Goal: Use online tool/utility: Use online tool/utility

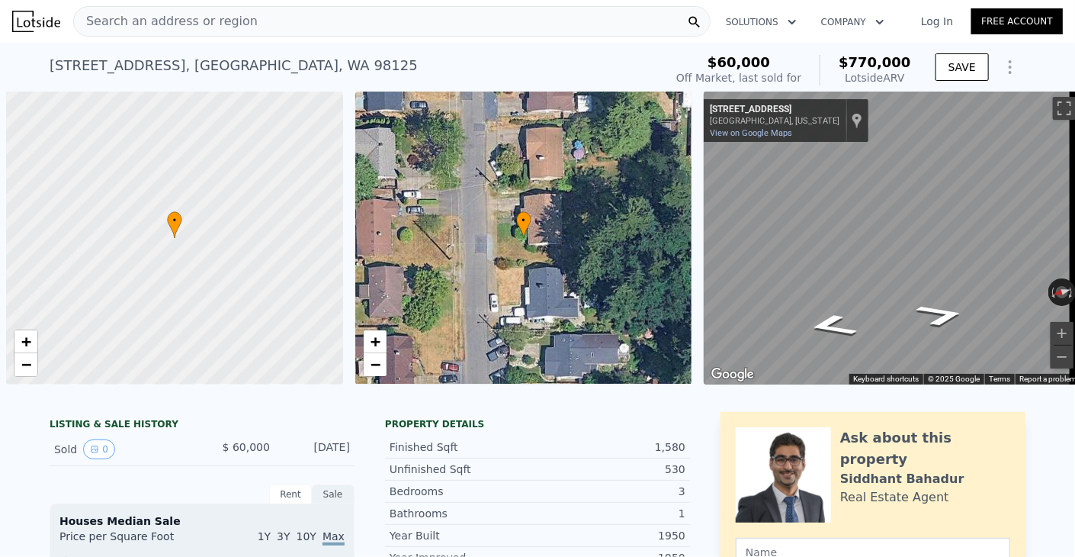
scroll to position [0, 6]
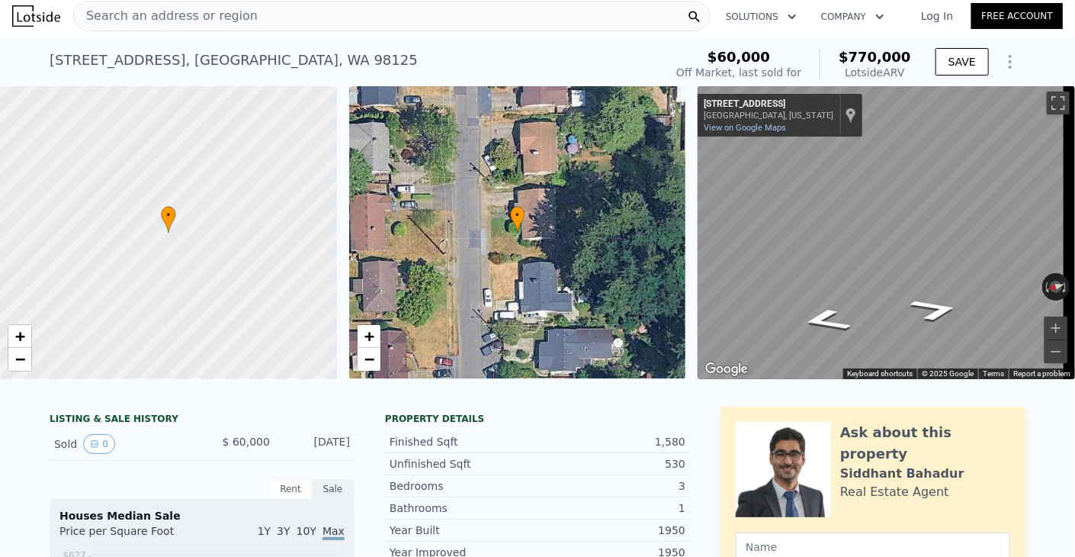
click at [247, 20] on div "Search an address or region" at bounding box center [392, 16] width 638 height 31
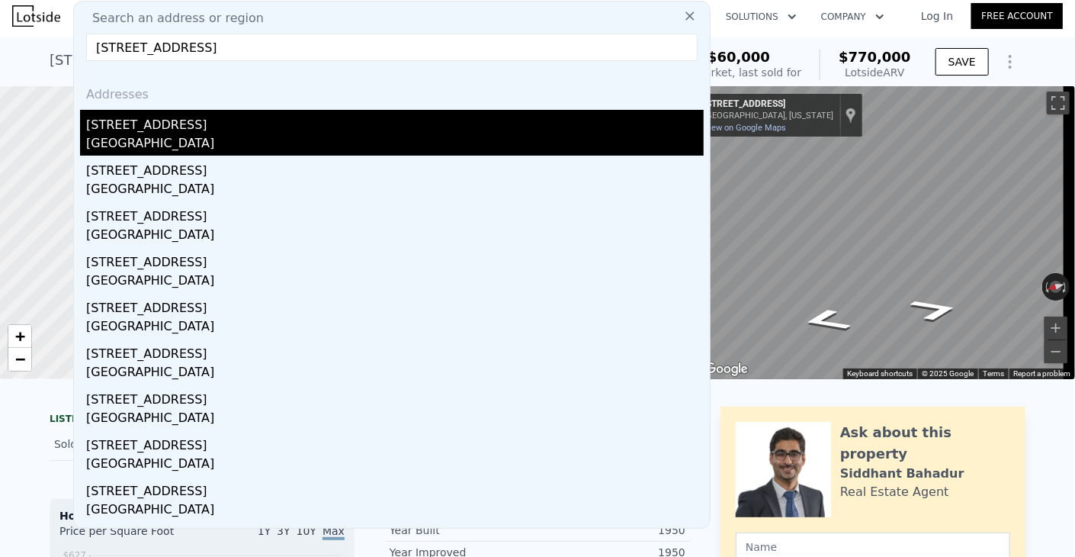
type input "[STREET_ADDRESS]"
click at [195, 140] on div "[GEOGRAPHIC_DATA]" at bounding box center [395, 144] width 618 height 21
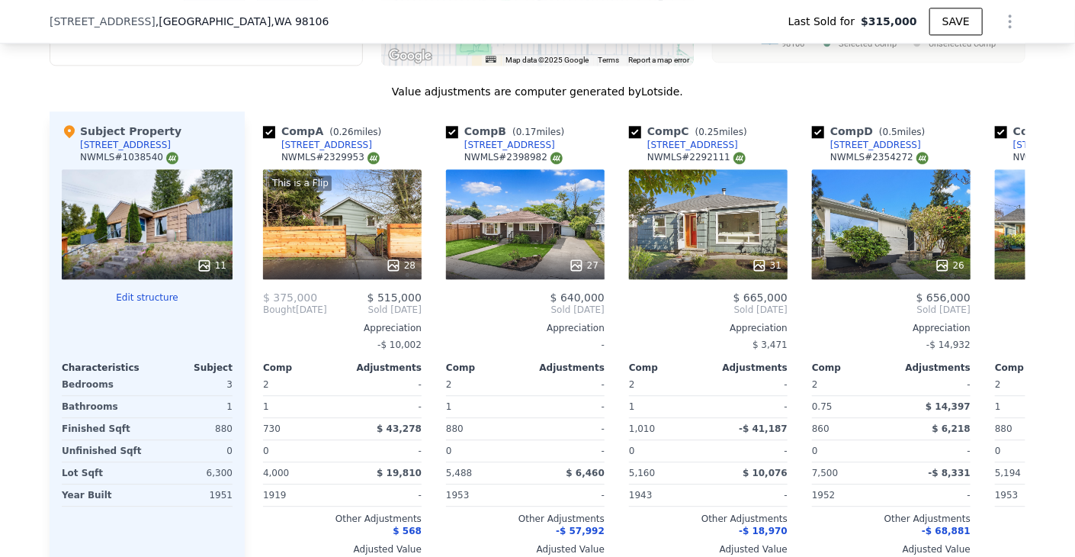
scroll to position [1755, 0]
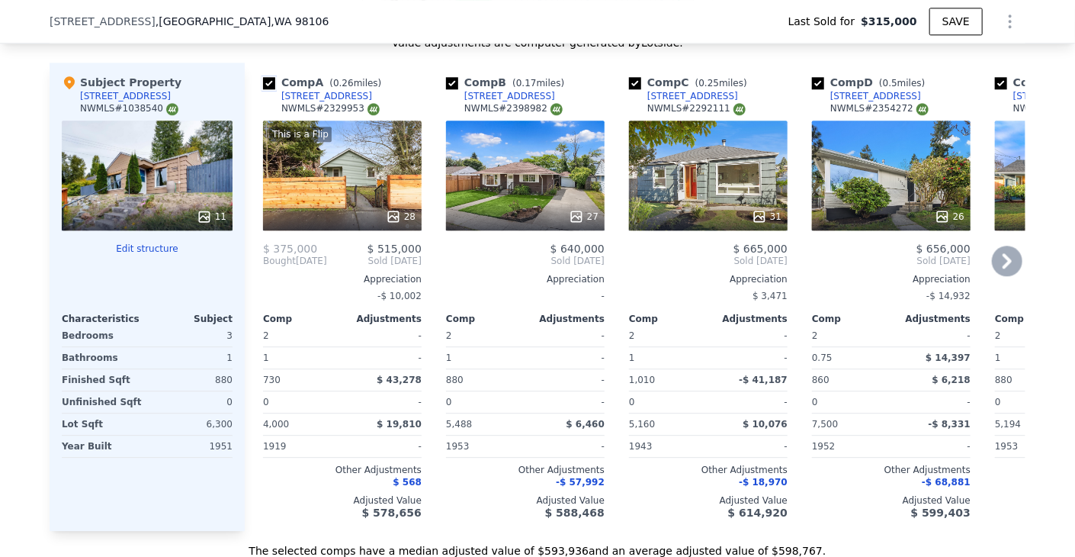
click at [263, 89] on input "checkbox" at bounding box center [269, 83] width 12 height 12
checkbox input "false"
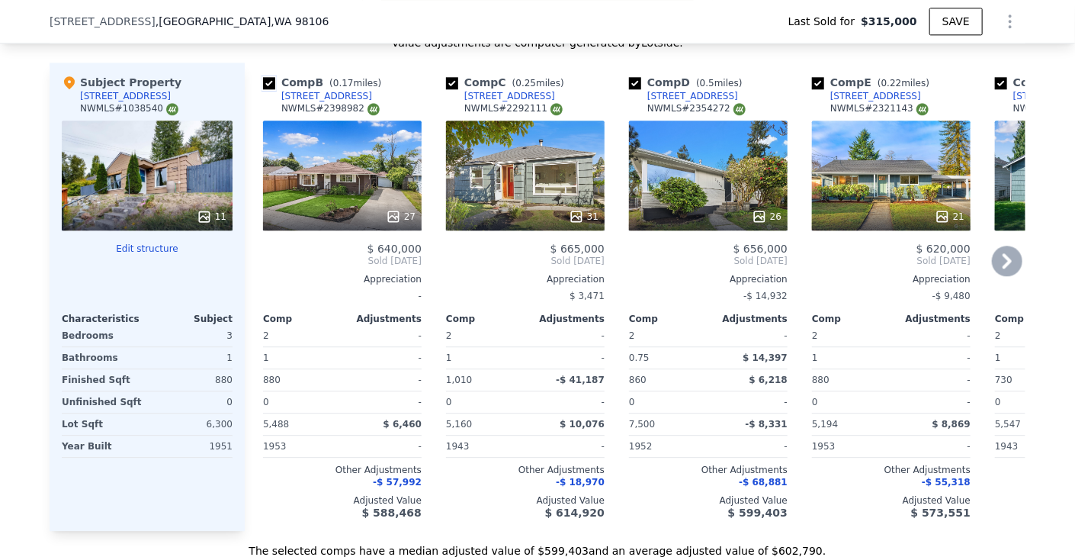
click at [263, 89] on input "checkbox" at bounding box center [269, 83] width 12 height 12
checkbox input "false"
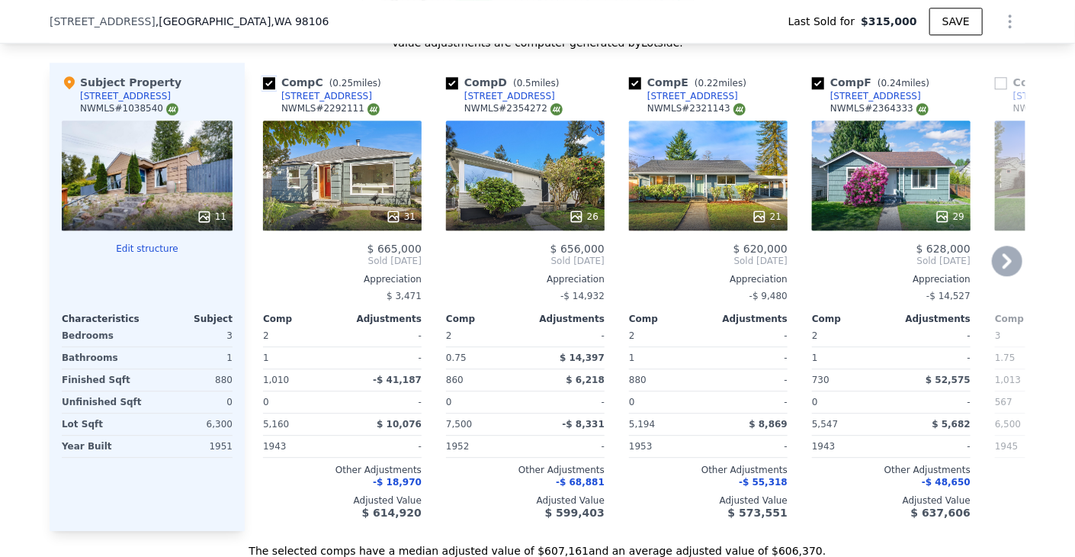
click at [263, 89] on input "checkbox" at bounding box center [269, 83] width 12 height 12
checkbox input "false"
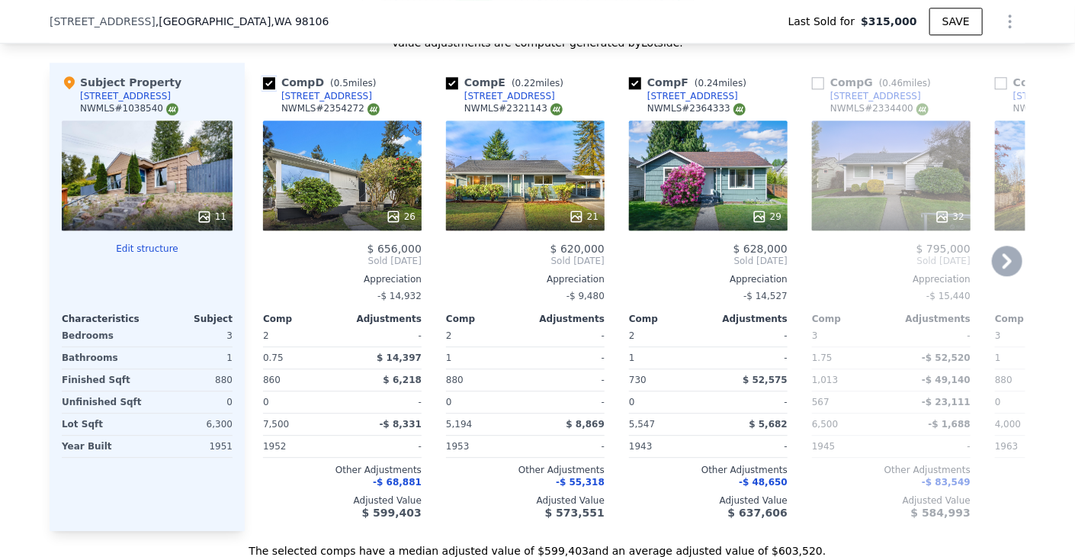
click at [263, 88] on input "checkbox" at bounding box center [269, 83] width 12 height 12
checkbox input "false"
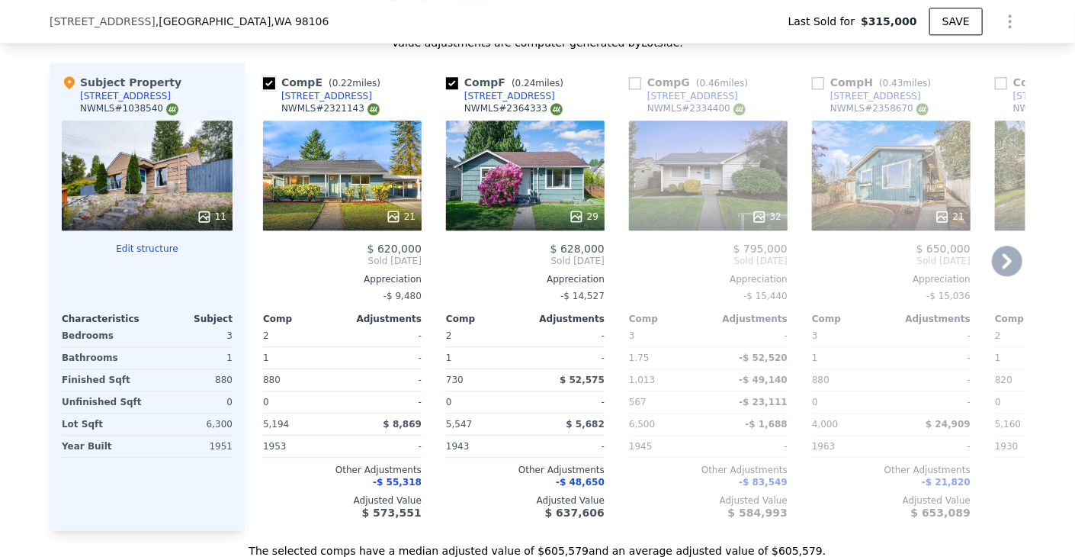
click at [263, 88] on input "checkbox" at bounding box center [269, 83] width 12 height 12
checkbox input "false"
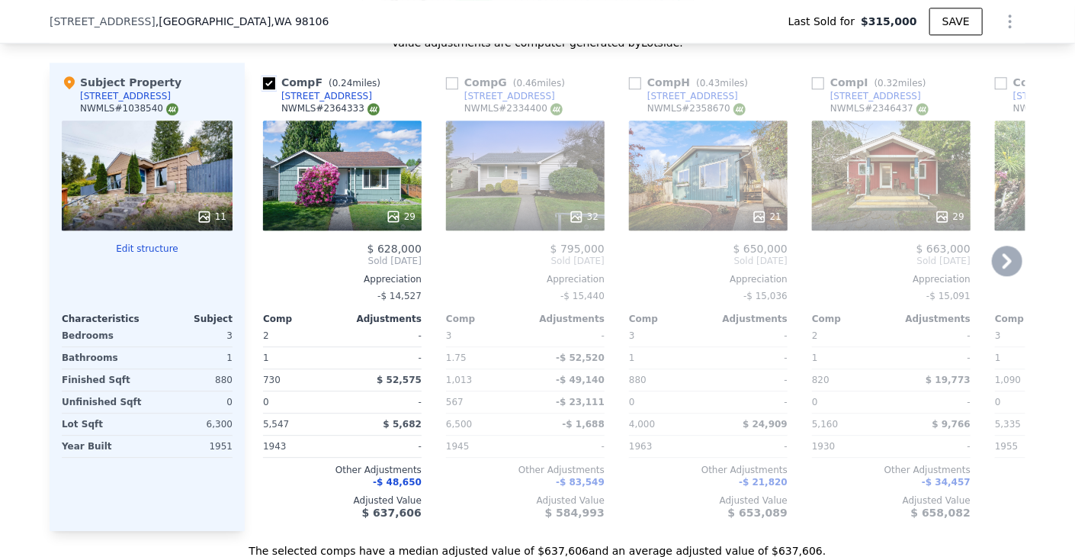
click at [263, 88] on input "checkbox" at bounding box center [269, 83] width 12 height 12
checkbox input "true"
click at [634, 89] on input "checkbox" at bounding box center [635, 83] width 12 height 12
checkbox input "true"
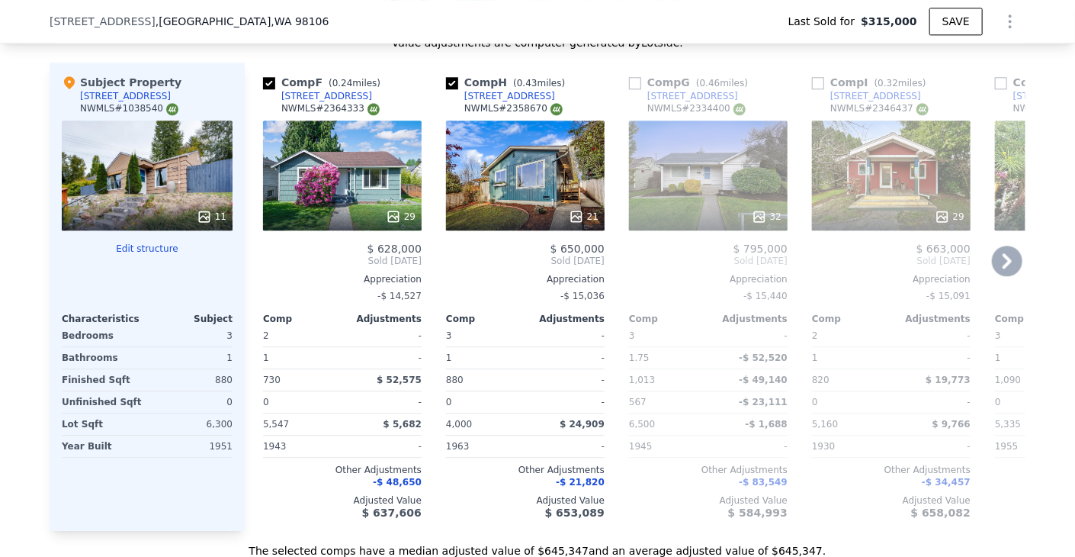
click at [271, 86] on div "Comp F ( 0.24 miles)" at bounding box center [325, 82] width 124 height 15
click at [1000, 89] on input "checkbox" at bounding box center [1001, 83] width 12 height 12
checkbox input "true"
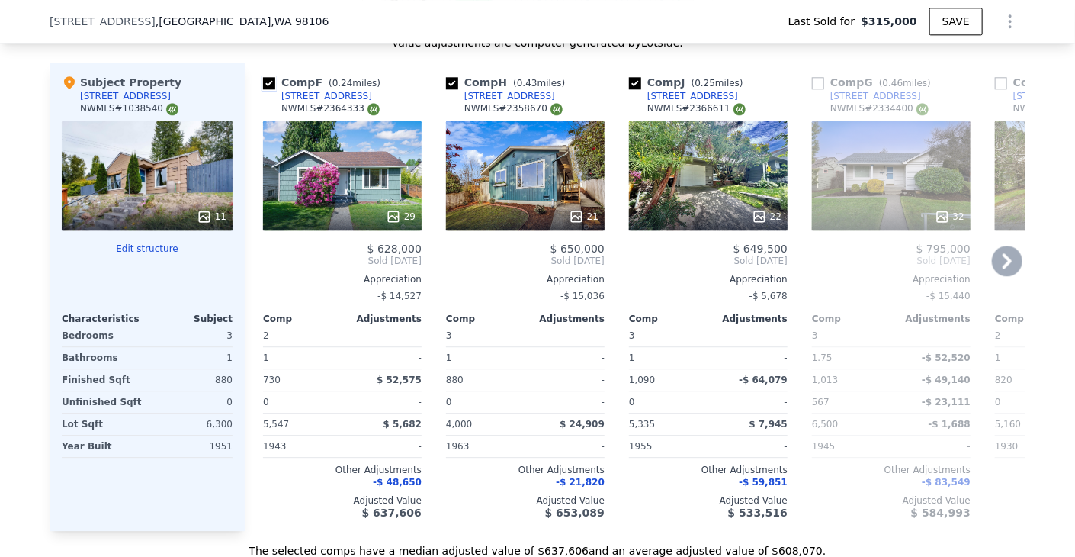
click at [263, 89] on input "checkbox" at bounding box center [269, 83] width 12 height 12
checkbox input "false"
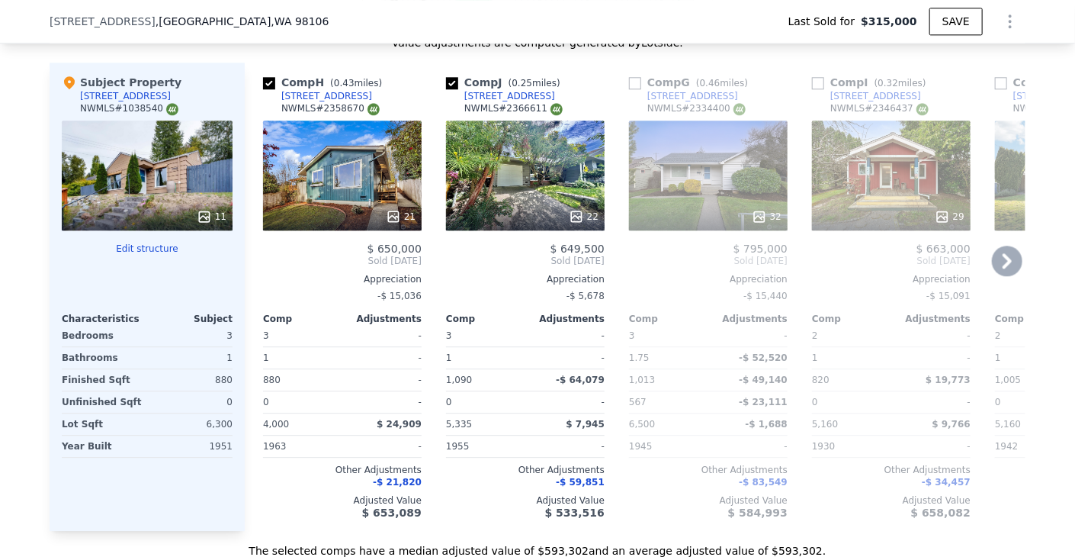
click at [995, 262] on icon at bounding box center [1007, 261] width 31 height 31
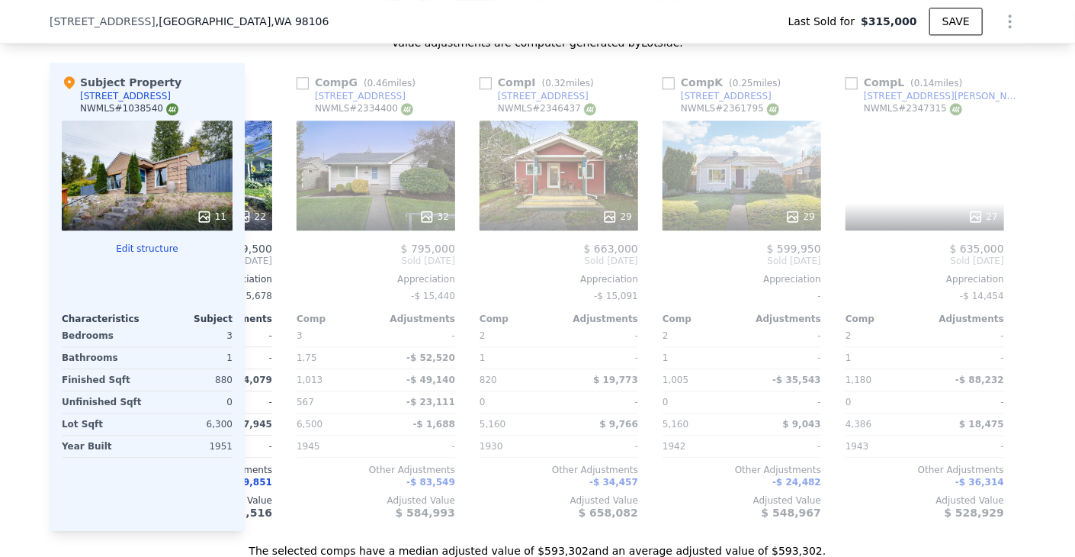
scroll to position [0, 366]
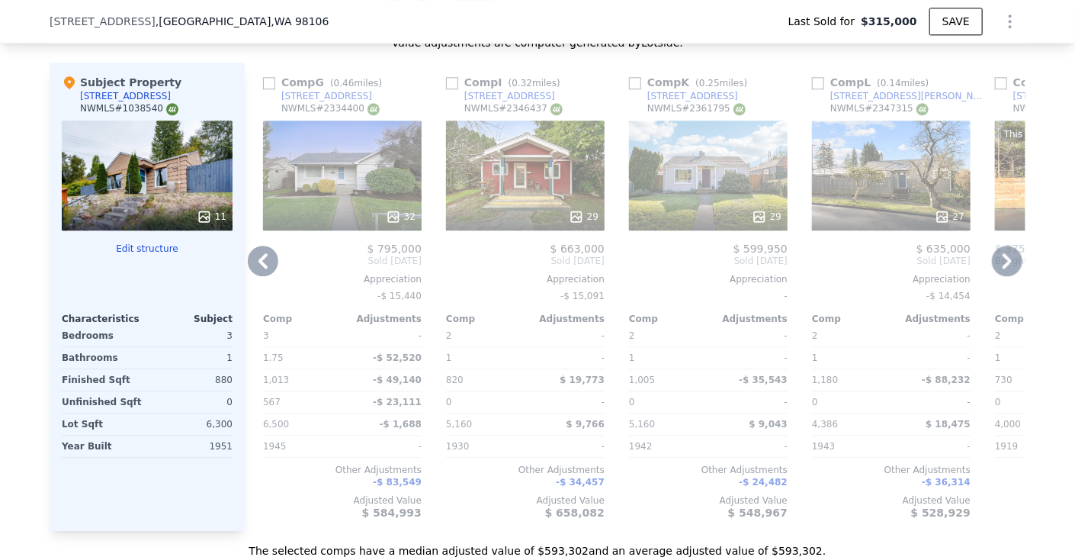
click at [998, 267] on icon at bounding box center [1007, 261] width 31 height 31
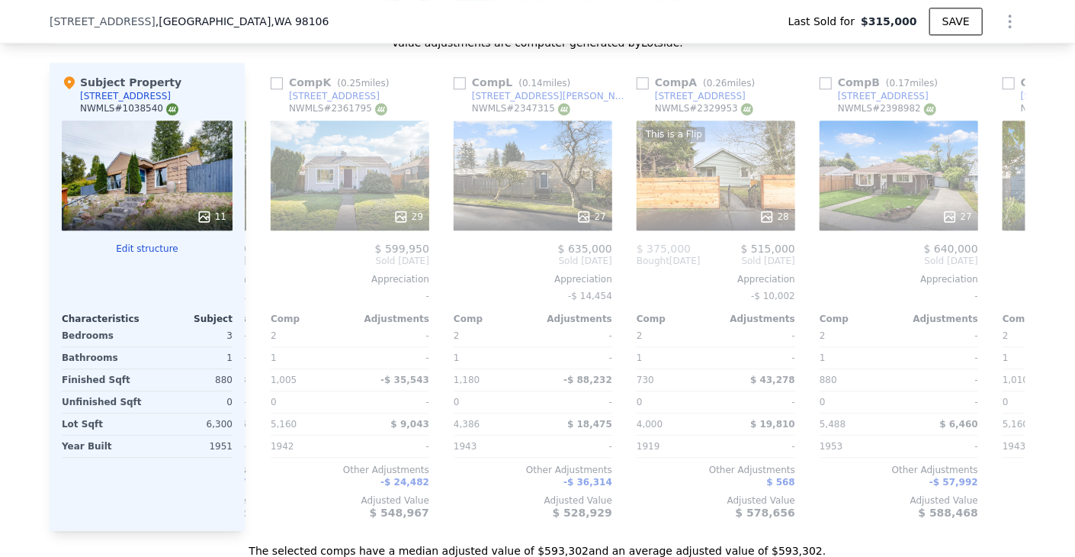
scroll to position [0, 732]
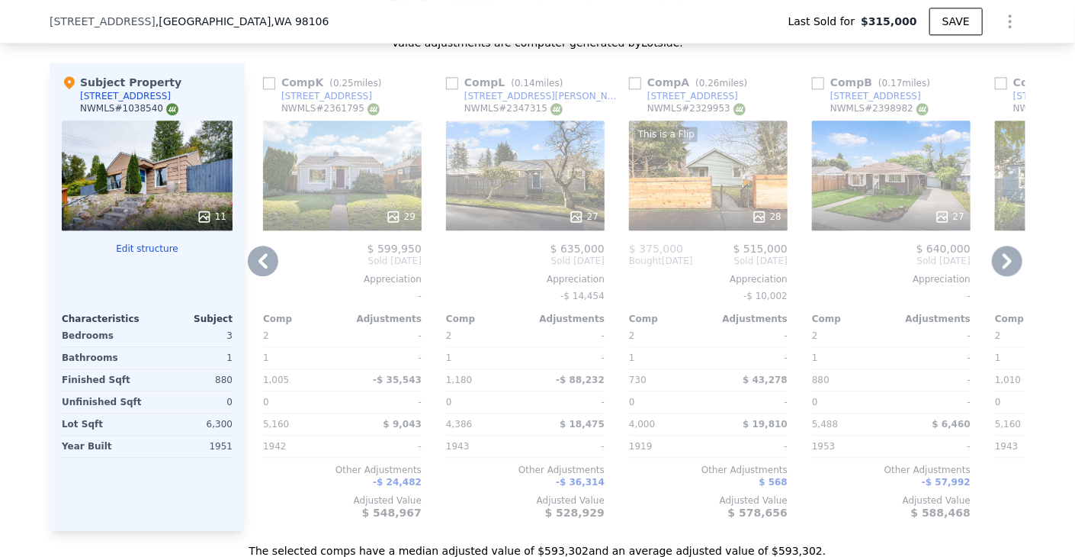
click at [997, 268] on icon at bounding box center [1007, 261] width 31 height 31
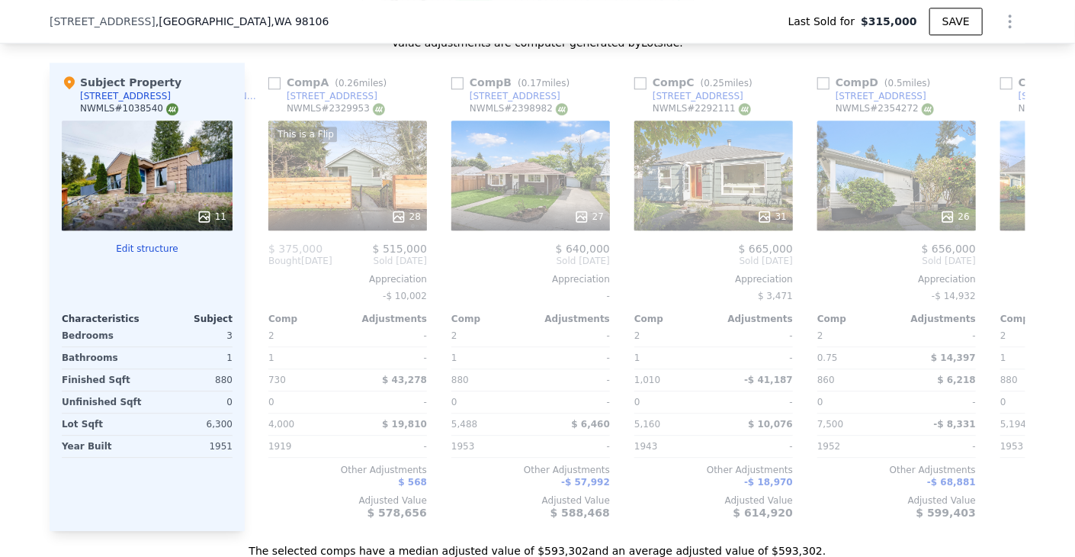
scroll to position [0, 1098]
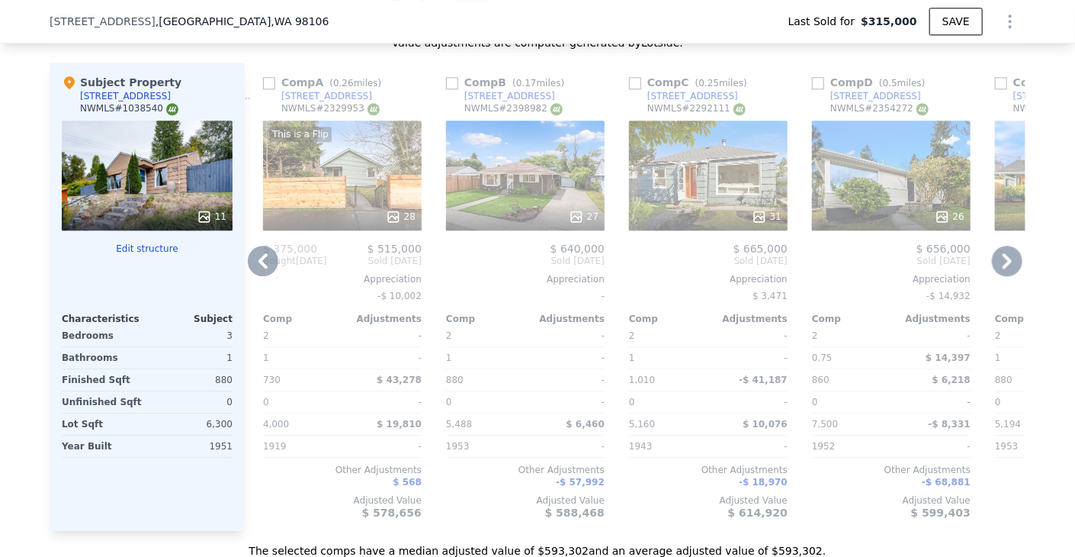
click at [249, 271] on icon at bounding box center [263, 261] width 31 height 31
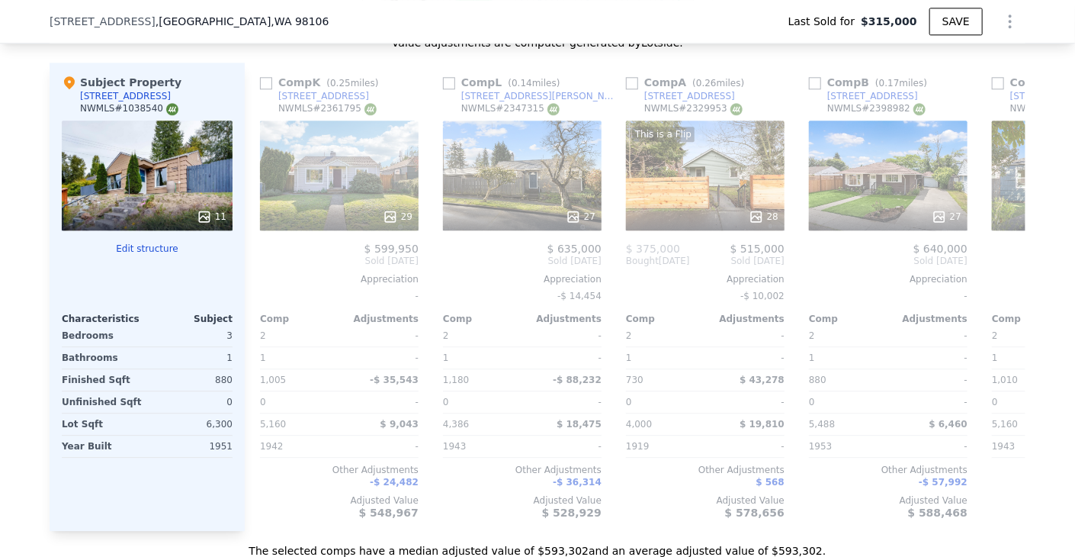
scroll to position [0, 732]
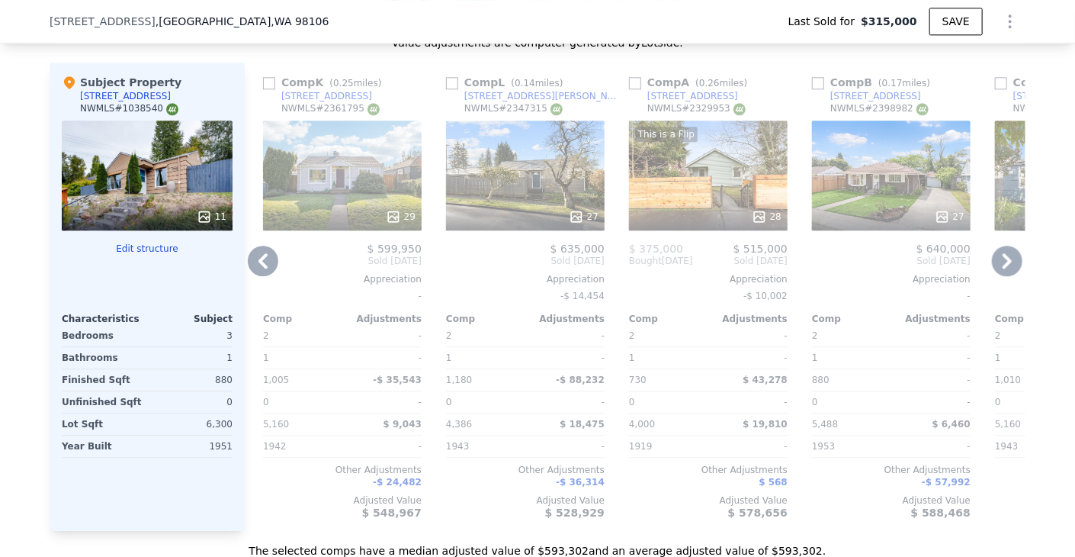
click at [259, 266] on icon at bounding box center [263, 261] width 31 height 31
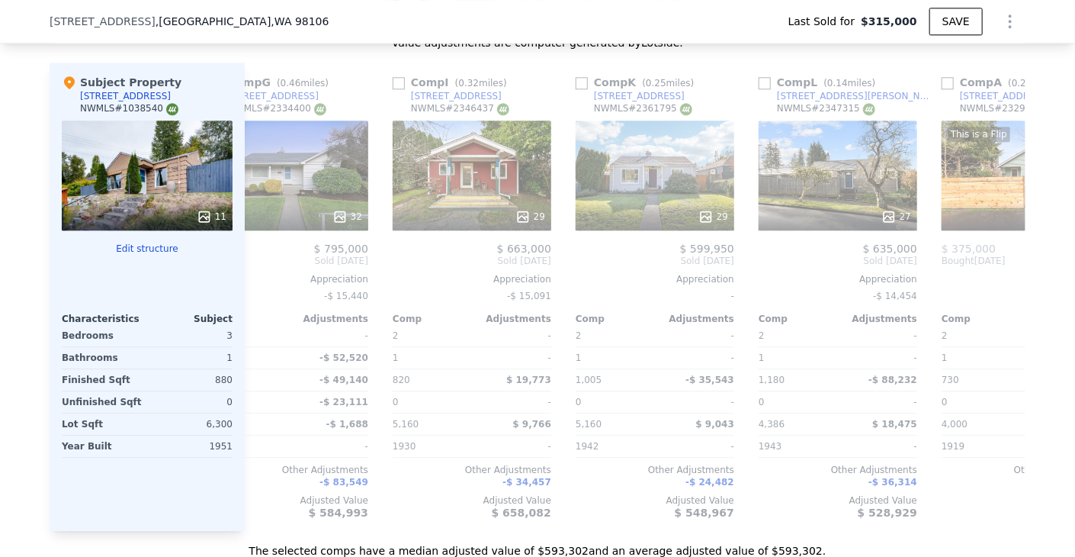
scroll to position [0, 366]
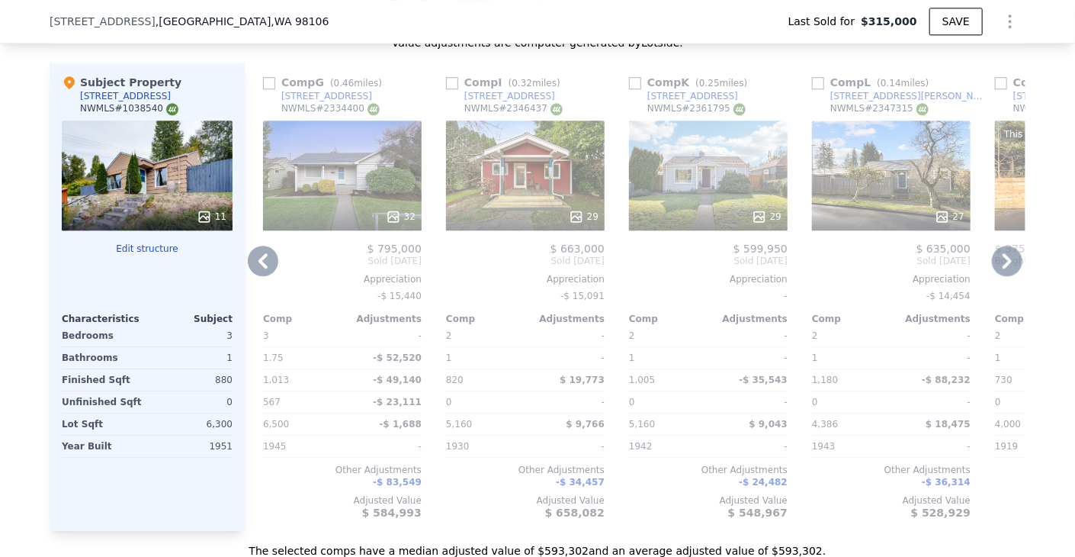
click at [259, 266] on icon at bounding box center [263, 261] width 31 height 31
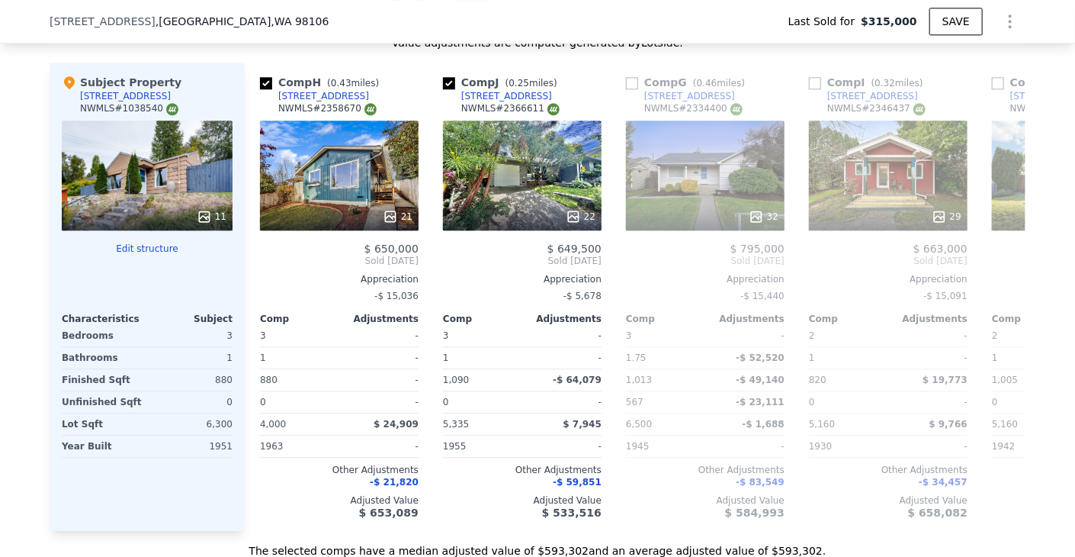
scroll to position [0, 0]
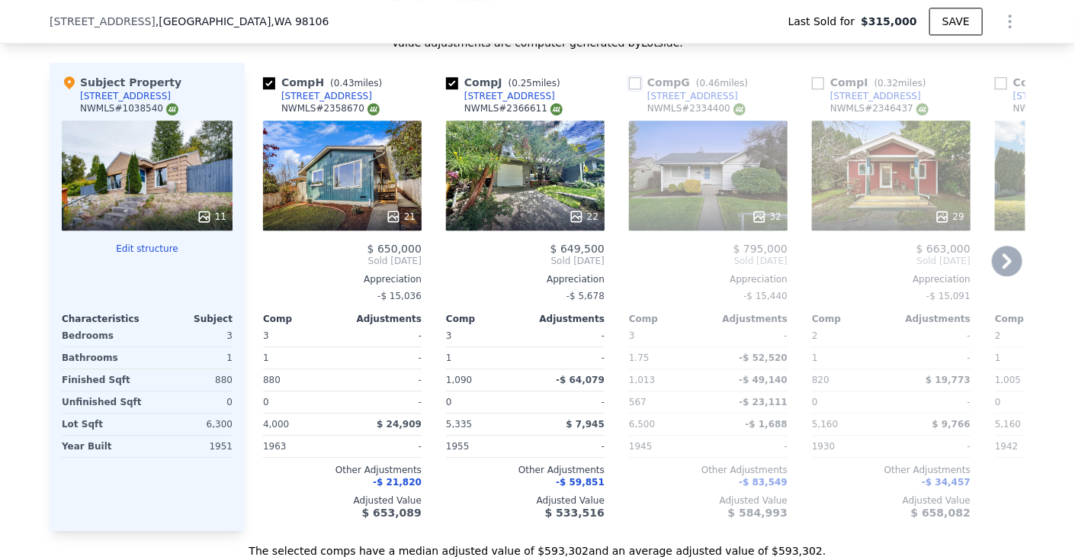
click at [633, 89] on input "checkbox" at bounding box center [635, 83] width 12 height 12
checkbox input "true"
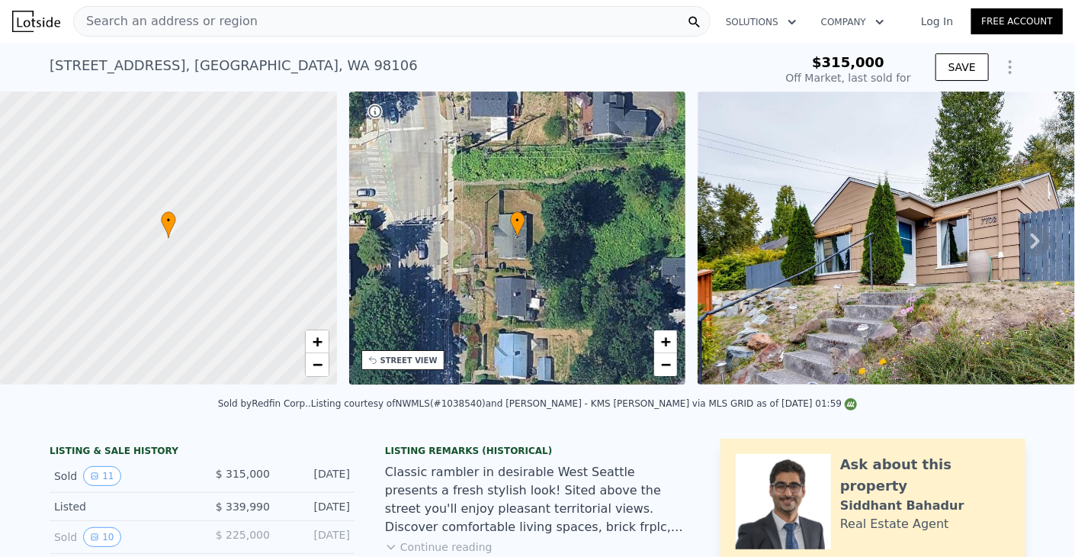
type input "$ 593,000"
type input "$ 213,380"
checkbox input "true"
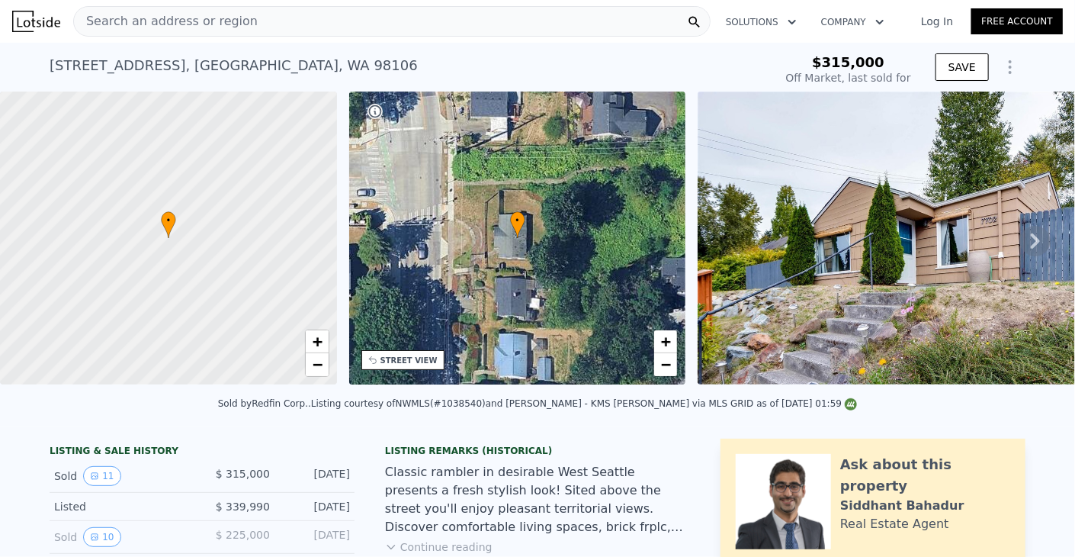
checkbox input "true"
checkbox input "false"
checkbox input "true"
checkbox input "false"
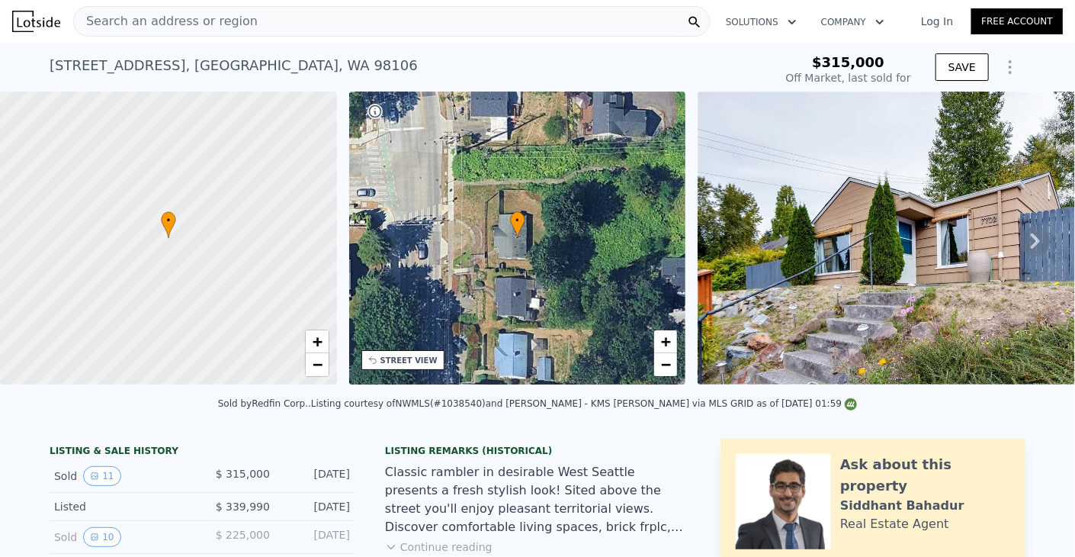
checkbox input "false"
